Goal: Task Accomplishment & Management: Use online tool/utility

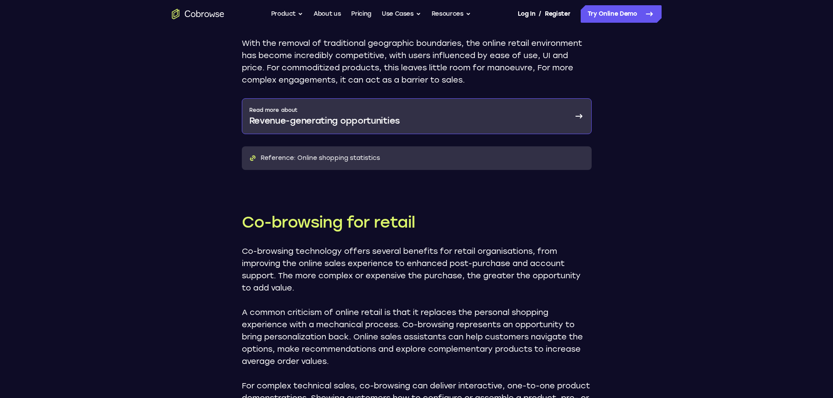
click at [350, 128] on link "Read more about Revenue-generating opportunities" at bounding box center [417, 116] width 350 height 36
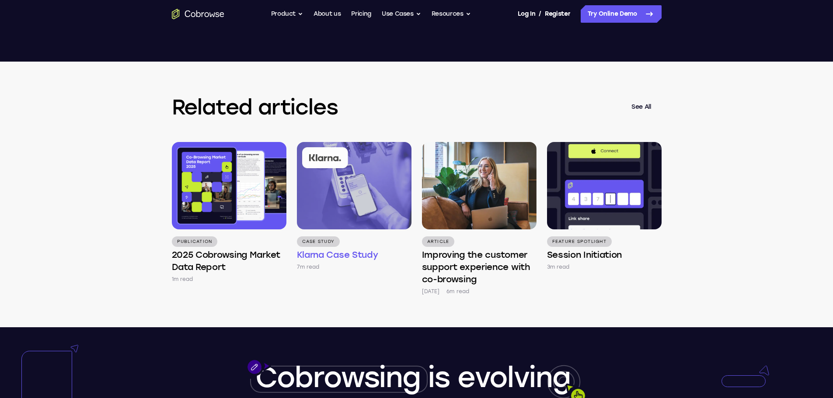
scroll to position [2056, 0]
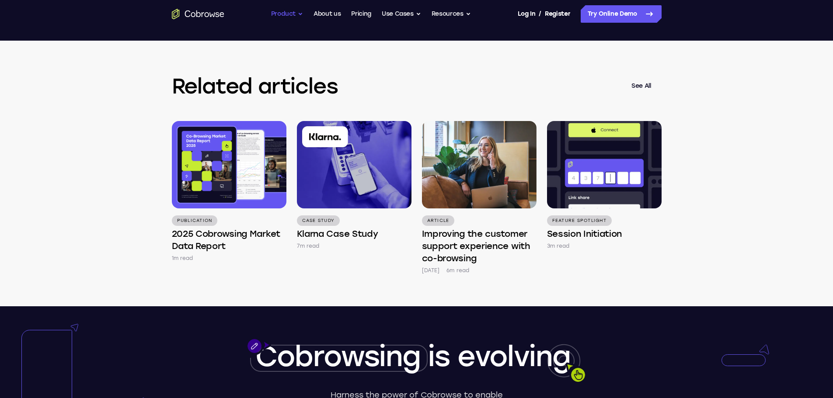
click at [290, 9] on button "Product" at bounding box center [287, 13] width 32 height 17
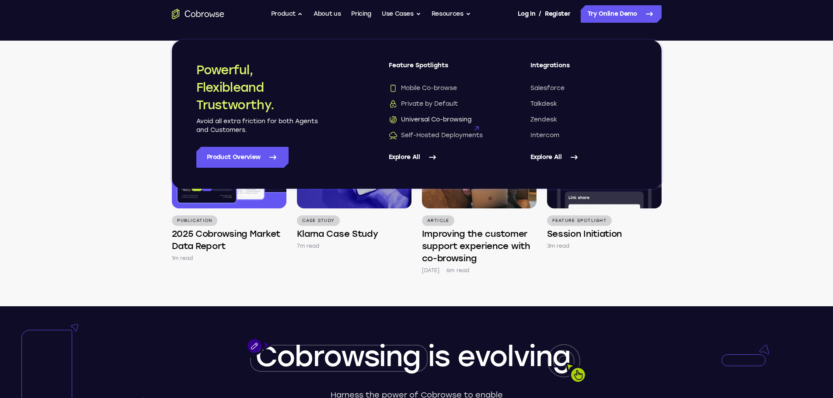
click at [431, 120] on span "Universal Co-browsing" at bounding box center [430, 119] width 83 height 9
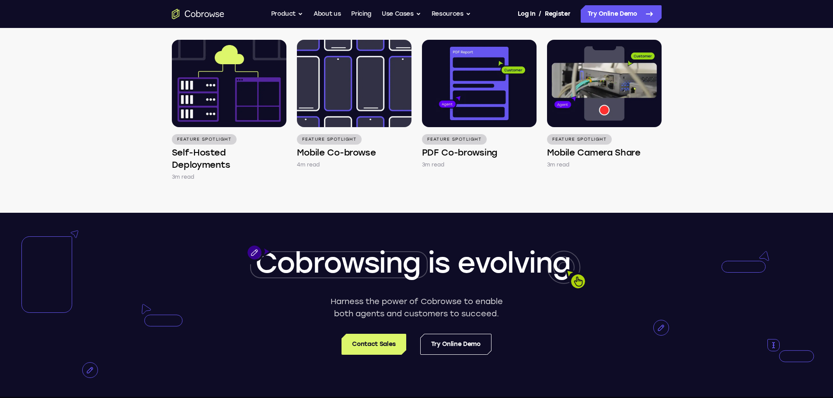
scroll to position [1356, 0]
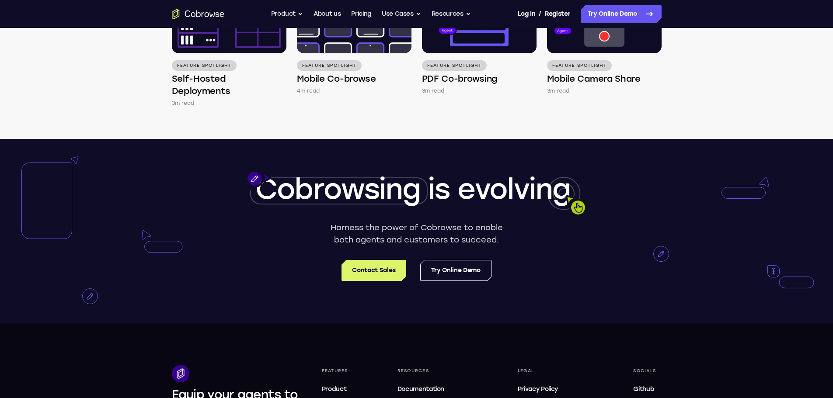
drag, startPoint x: 389, startPoint y: 236, endPoint x: 579, endPoint y: 245, distance: 189.6
click at [532, 235] on div "Cobrowsing is evolving Harness the power of Cobrowse to enable both agents and …" at bounding box center [416, 231] width 833 height 184
click at [601, 258] on div at bounding box center [416, 231] width 833 height 184
click at [418, 240] on p "Harness the power of Cobrowse to enable both agents and customers to succeed." at bounding box center [416, 234] width 179 height 24
click at [542, 252] on div at bounding box center [416, 231] width 833 height 184
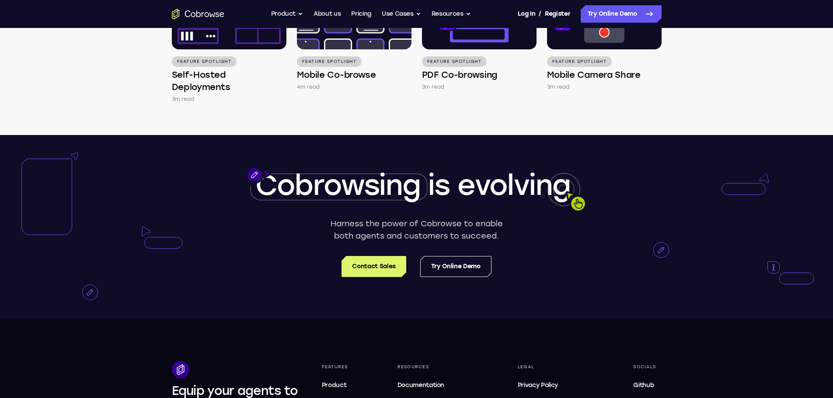
scroll to position [1487, 0]
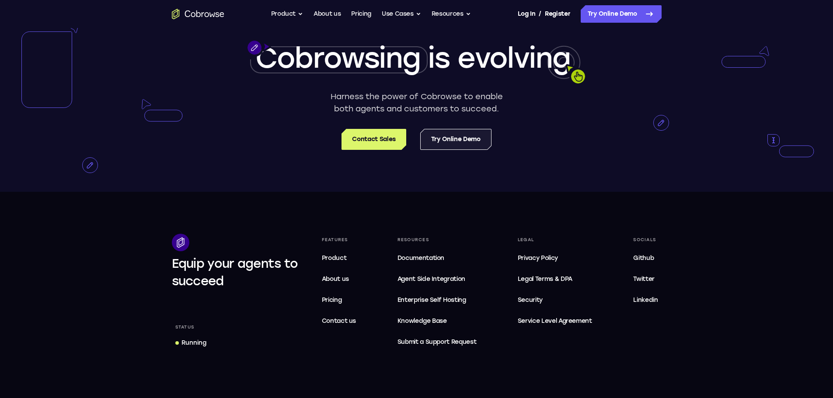
click at [460, 143] on link "Try Online Demo" at bounding box center [455, 139] width 71 height 21
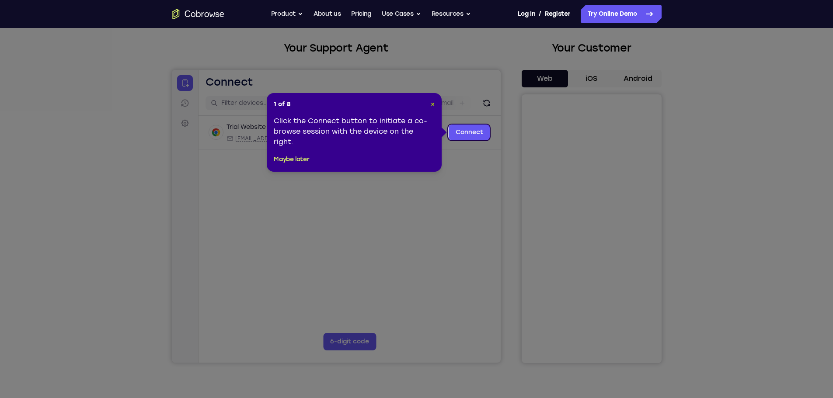
drag, startPoint x: 432, startPoint y: 103, endPoint x: 298, endPoint y: 38, distance: 148.5
click at [432, 103] on span "×" at bounding box center [433, 104] width 4 height 7
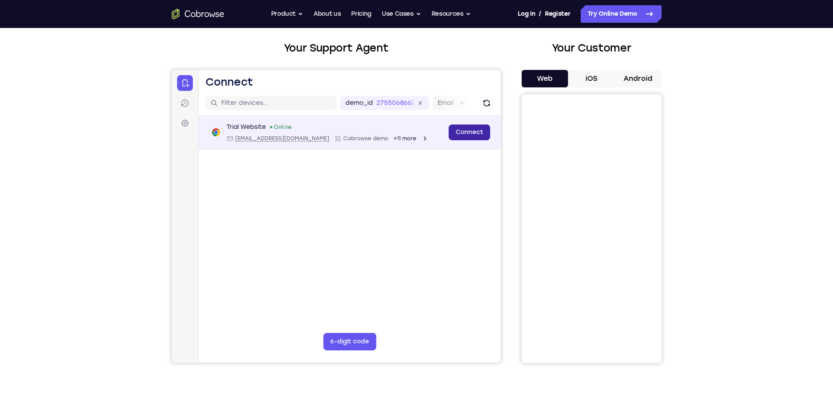
click at [478, 129] on link "Connect" at bounding box center [469, 133] width 42 height 16
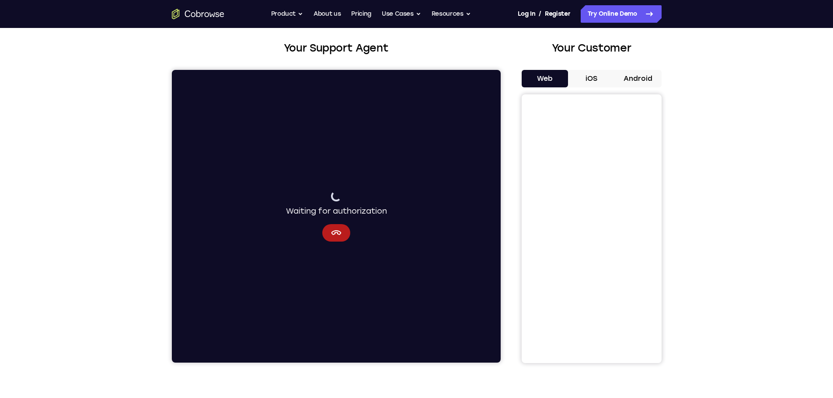
click at [588, 84] on button "iOS" at bounding box center [591, 78] width 47 height 17
click at [562, 74] on button "Web" at bounding box center [545, 78] width 47 height 17
click at [740, 97] on div "Your Support Agent Your Customer Web iOS Android Next Steps We’d be happy to gi…" at bounding box center [416, 272] width 833 height 577
